Goal: Transaction & Acquisition: Purchase product/service

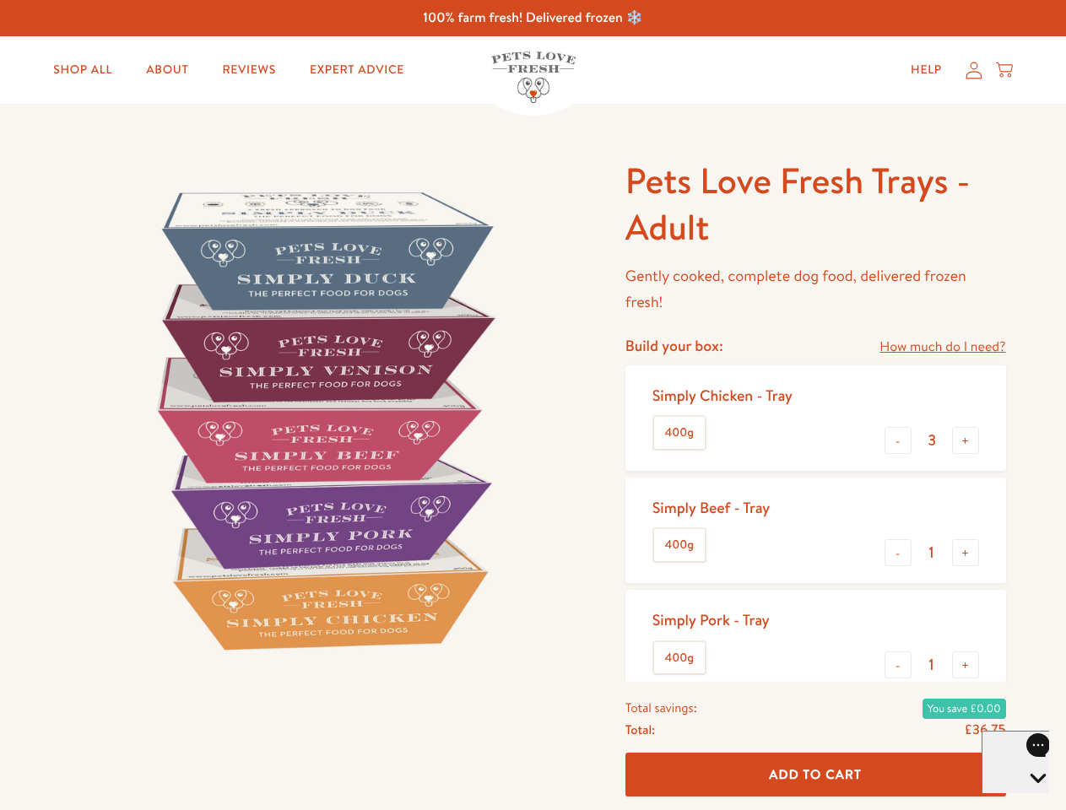
click at [533, 405] on img at bounding box center [323, 420] width 524 height 524
click at [942, 347] on link "How much do I need?" at bounding box center [943, 347] width 126 height 23
click at [0, 0] on div "Feeding guide Find out exactly how much food your dog needs Select a breed Affe…" at bounding box center [0, 0] width 0 height 0
click at [966, 441] on button "+" at bounding box center [965, 440] width 27 height 27
type input "4"
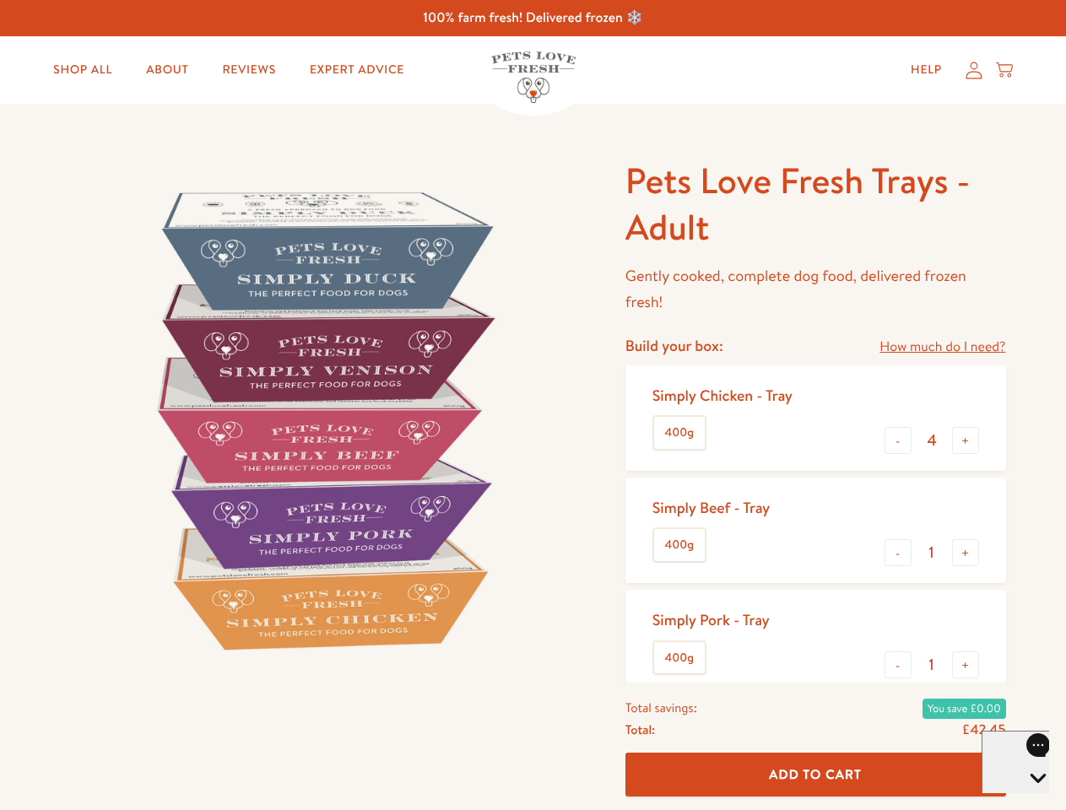
click at [898, 553] on button "-" at bounding box center [898, 552] width 27 height 27
click at [966, 553] on button "+" at bounding box center [965, 552] width 27 height 27
type input "1"
click at [898, 665] on button "-" at bounding box center [898, 665] width 27 height 27
click at [966, 665] on button "+" at bounding box center [965, 665] width 27 height 27
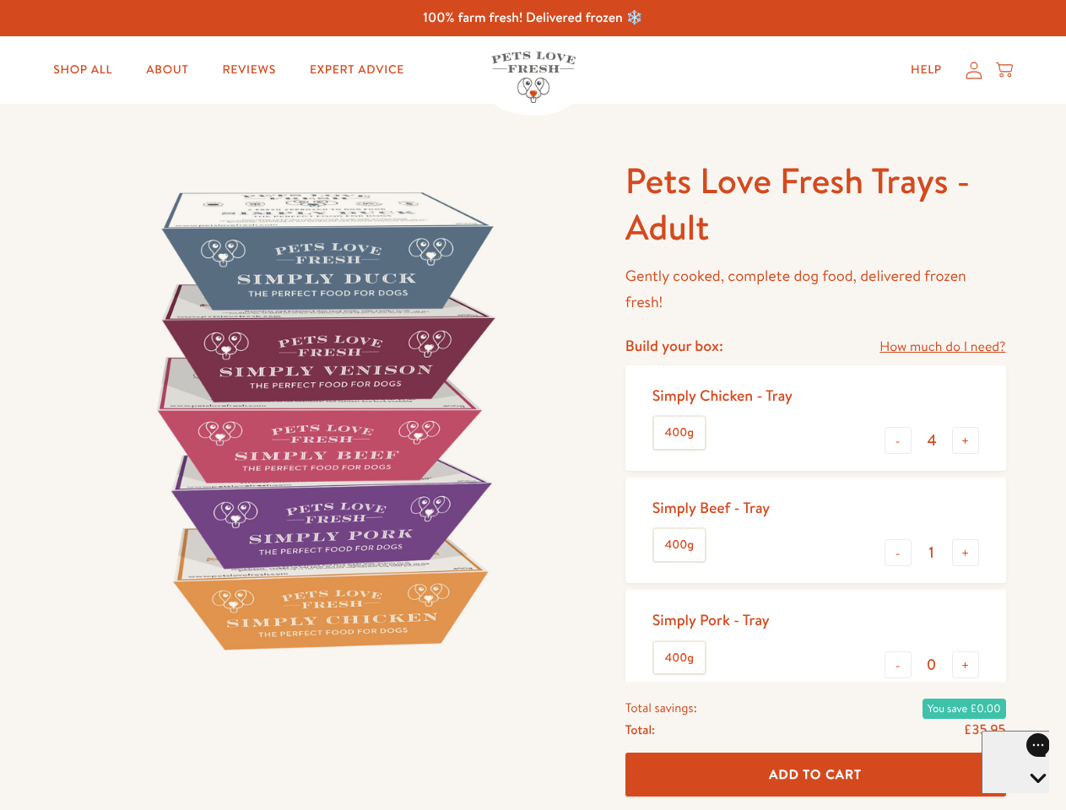
type input "1"
click at [816, 775] on span "Add To Cart" at bounding box center [815, 775] width 93 height 18
click at [1030, 799] on icon "Open gorgias live chat" at bounding box center [1038, 807] width 16 height 16
